Goal: Check status: Check status

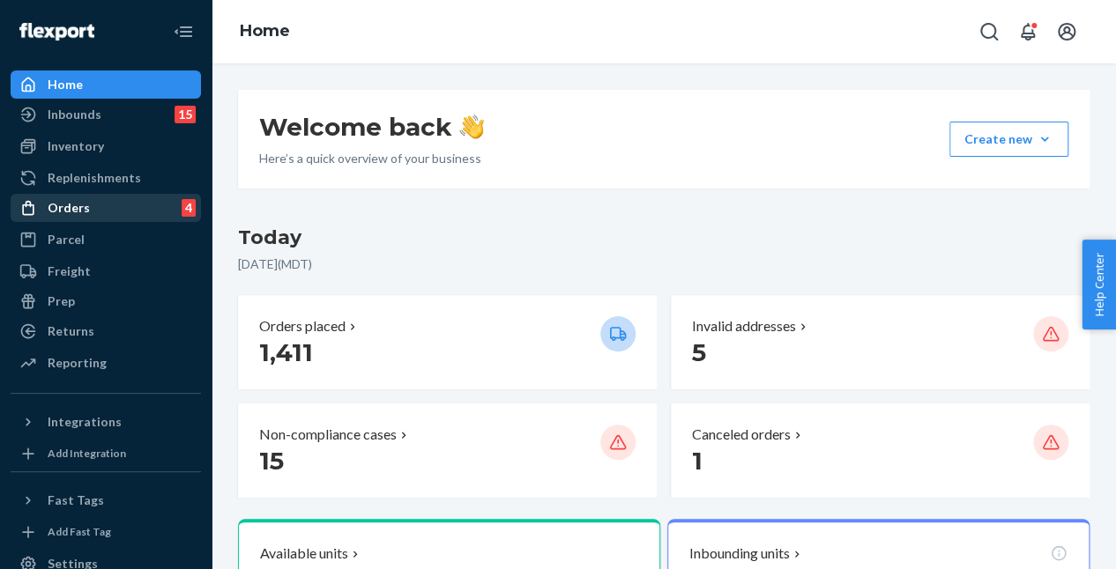
click at [59, 211] on div "Orders" at bounding box center [69, 208] width 42 height 18
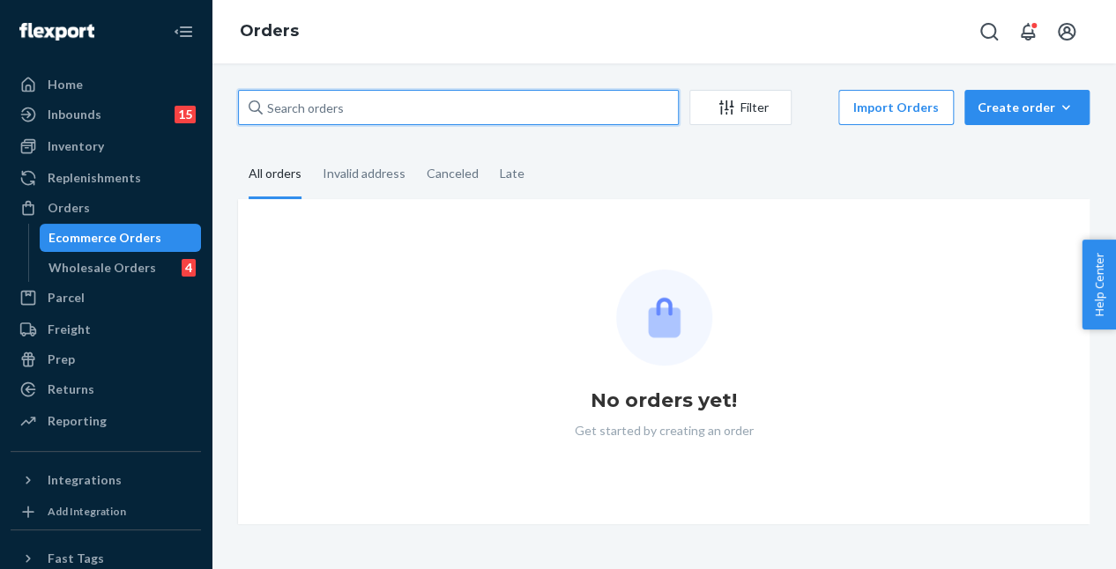
click at [348, 102] on input "text" at bounding box center [458, 107] width 441 height 35
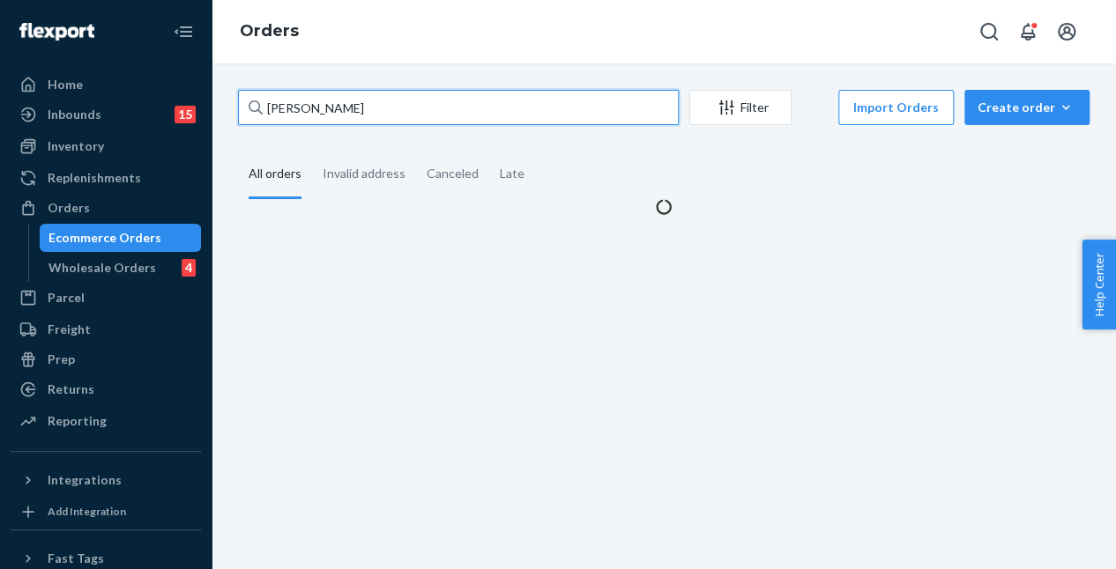
type input "[PERSON_NAME]"
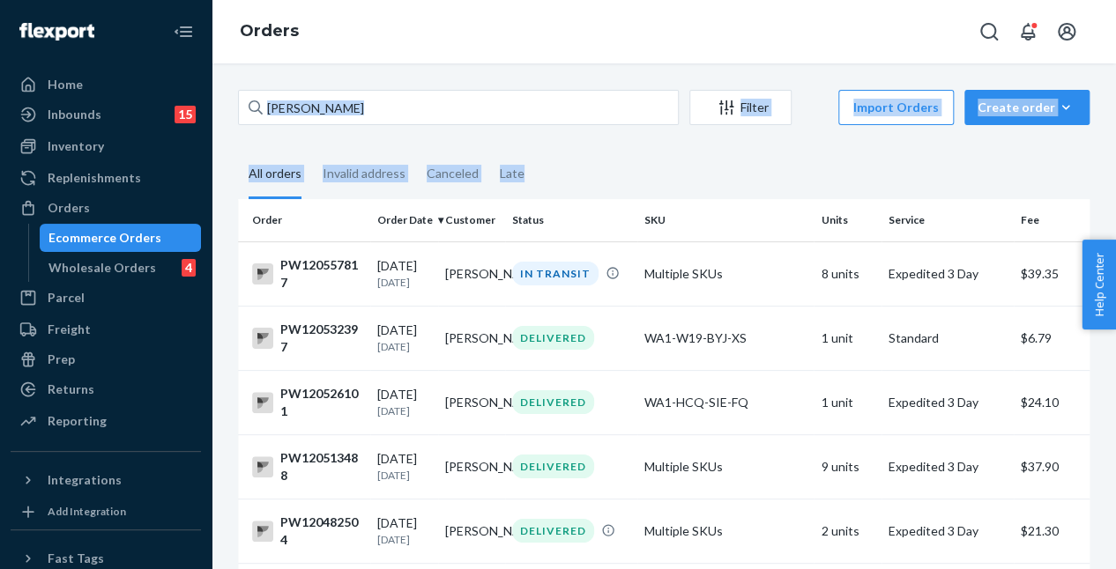
drag, startPoint x: 99, startPoint y: 10, endPoint x: 594, endPoint y: 151, distance: 515.1
click at [594, 151] on div "Orders [PERSON_NAME] Filter Import Orders Create order Ecommerce order Removal …" at bounding box center [664, 284] width 904 height 569
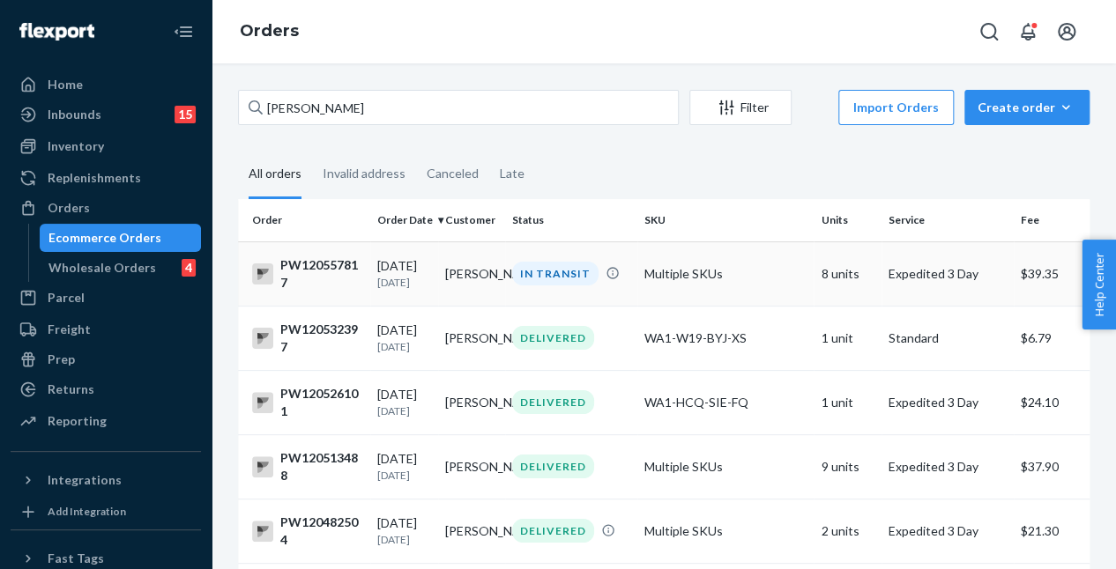
click at [573, 260] on td "IN TRANSIT" at bounding box center [571, 274] width 132 height 64
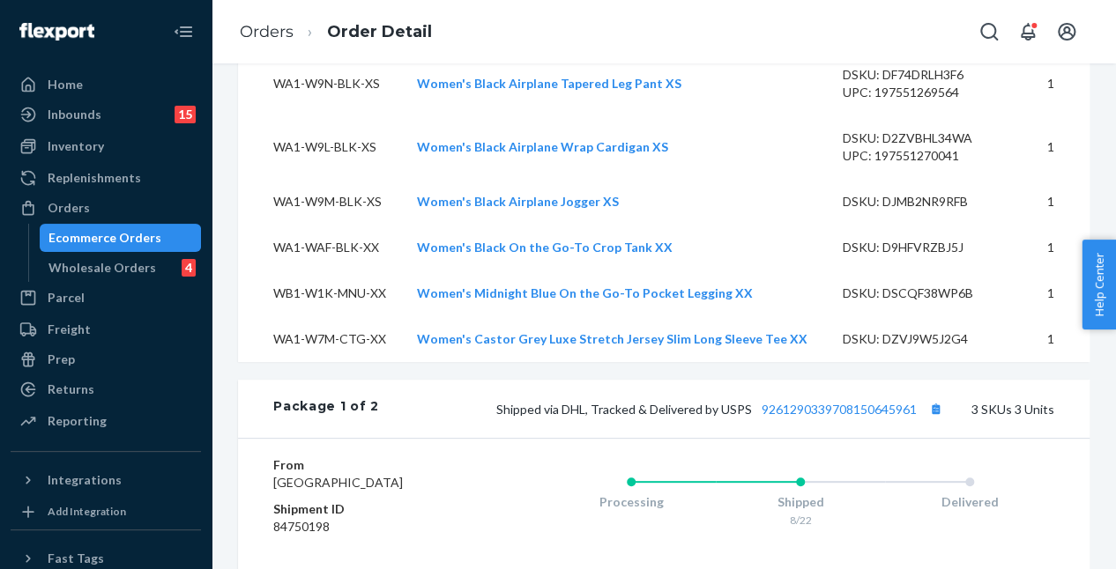
scroll to position [970, 0]
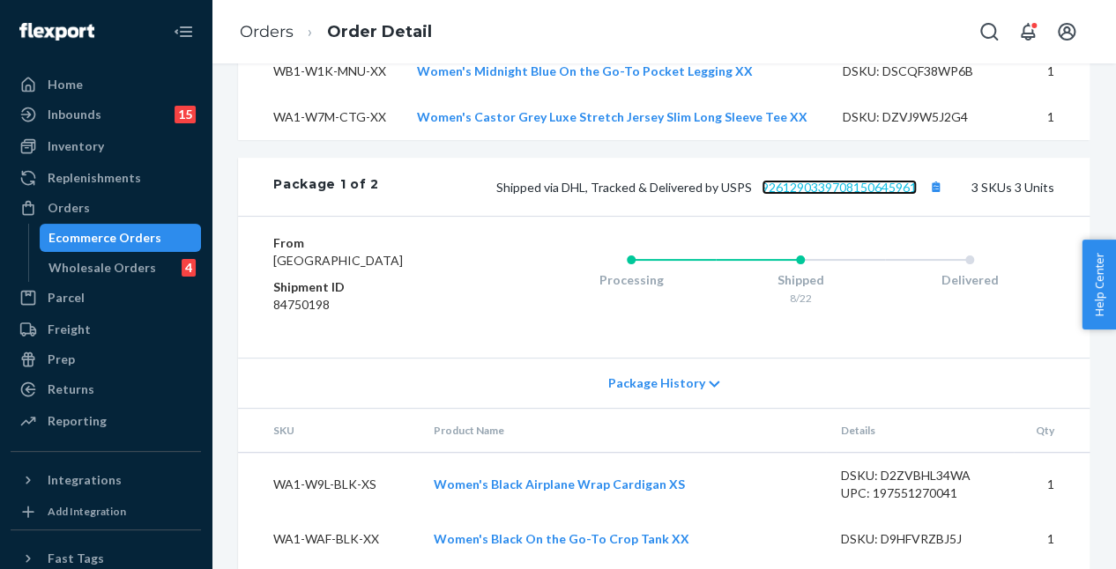
click at [828, 195] on link "9261290339708150645961" at bounding box center [839, 187] width 155 height 15
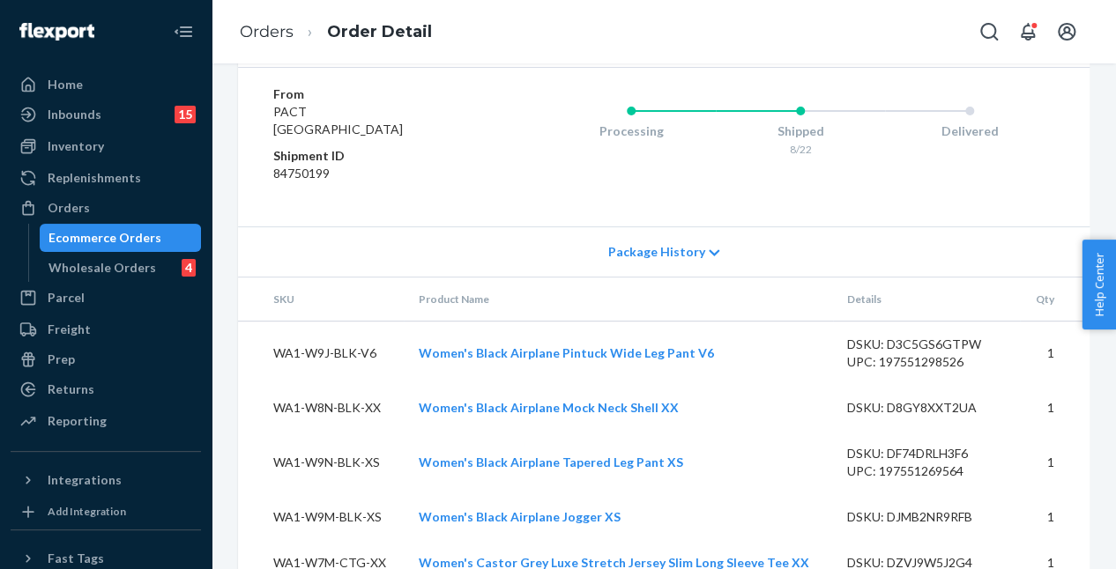
scroll to position [1675, 0]
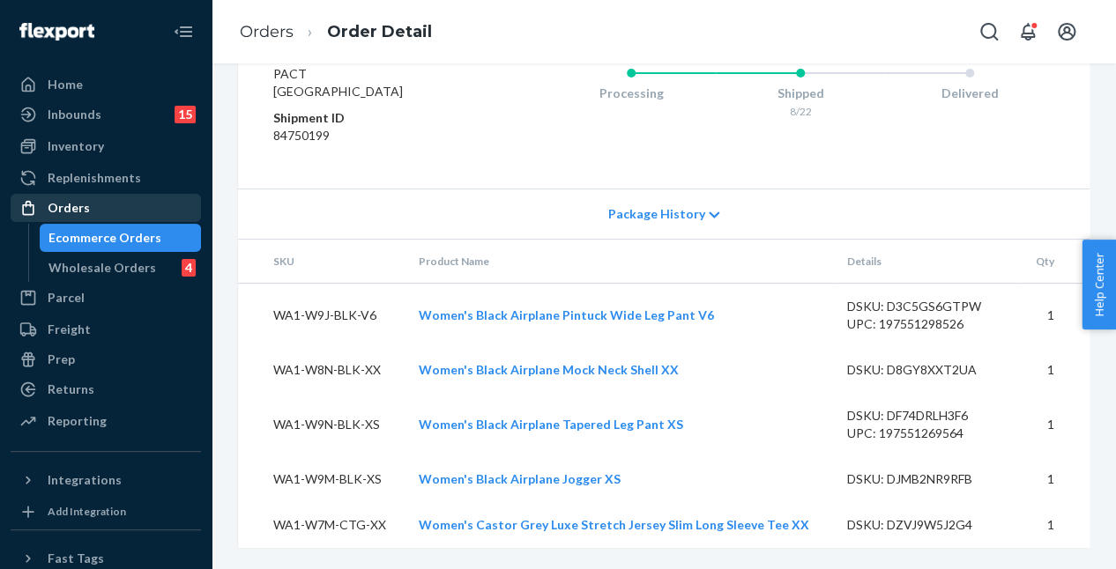
click at [118, 202] on div "Orders" at bounding box center [105, 208] width 187 height 25
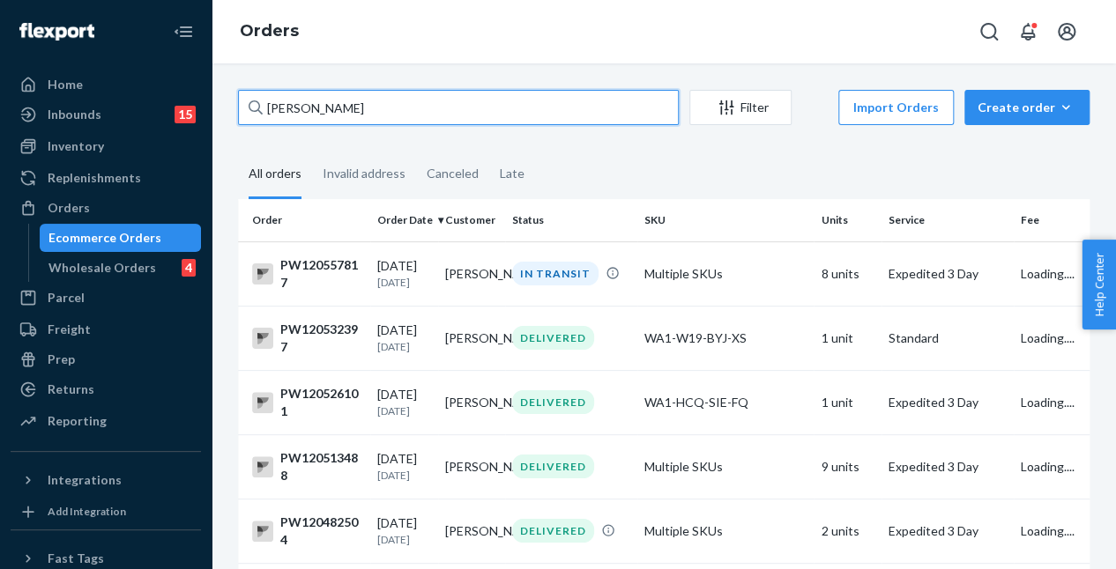
drag, startPoint x: 346, startPoint y: 110, endPoint x: 205, endPoint y: 95, distance: 141.8
click at [205, 95] on div "Home Inbounds 15 Shipping Plans Problems 15 Inventory Products Branded Packagin…" at bounding box center [558, 284] width 1116 height 569
